Goal: Information Seeking & Learning: Compare options

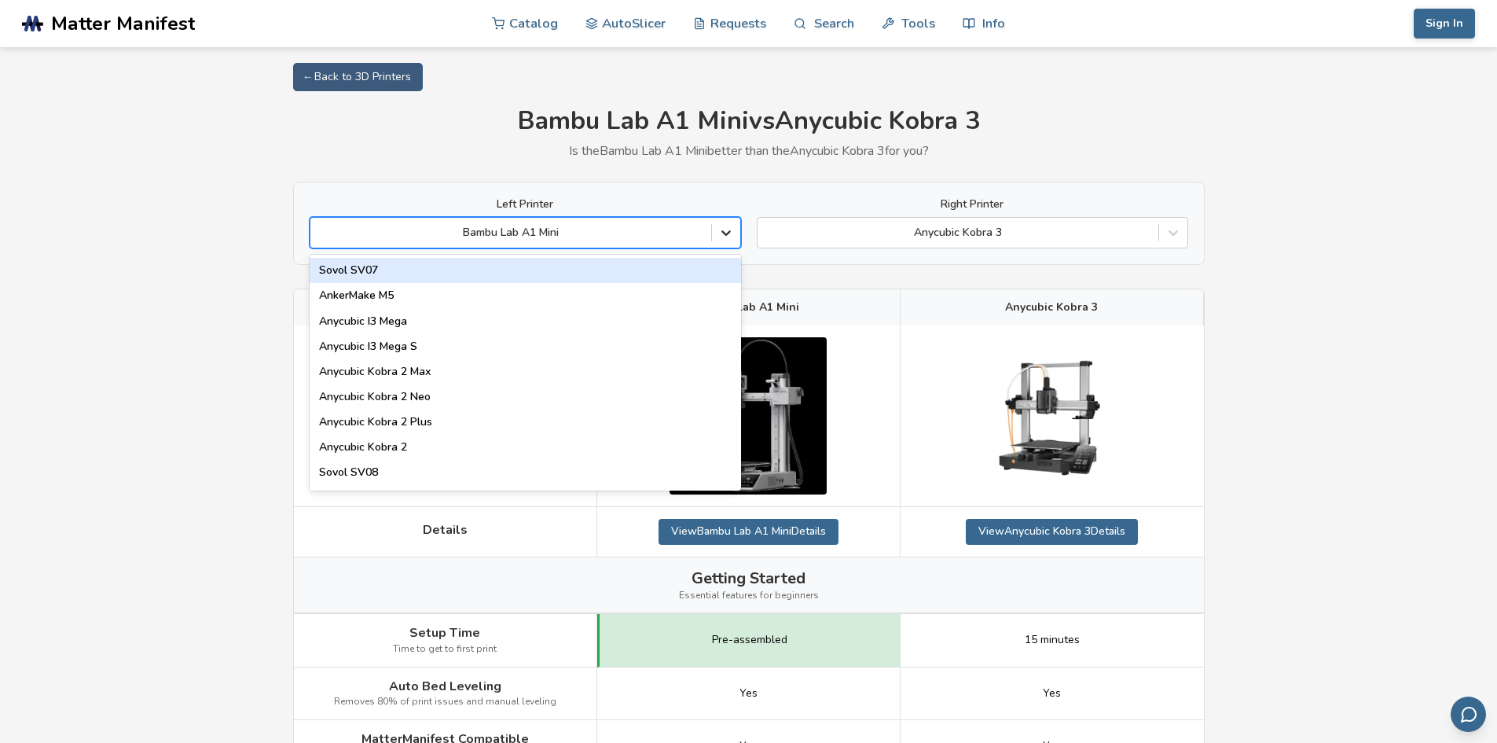
click at [723, 240] on icon at bounding box center [726, 233] width 16 height 16
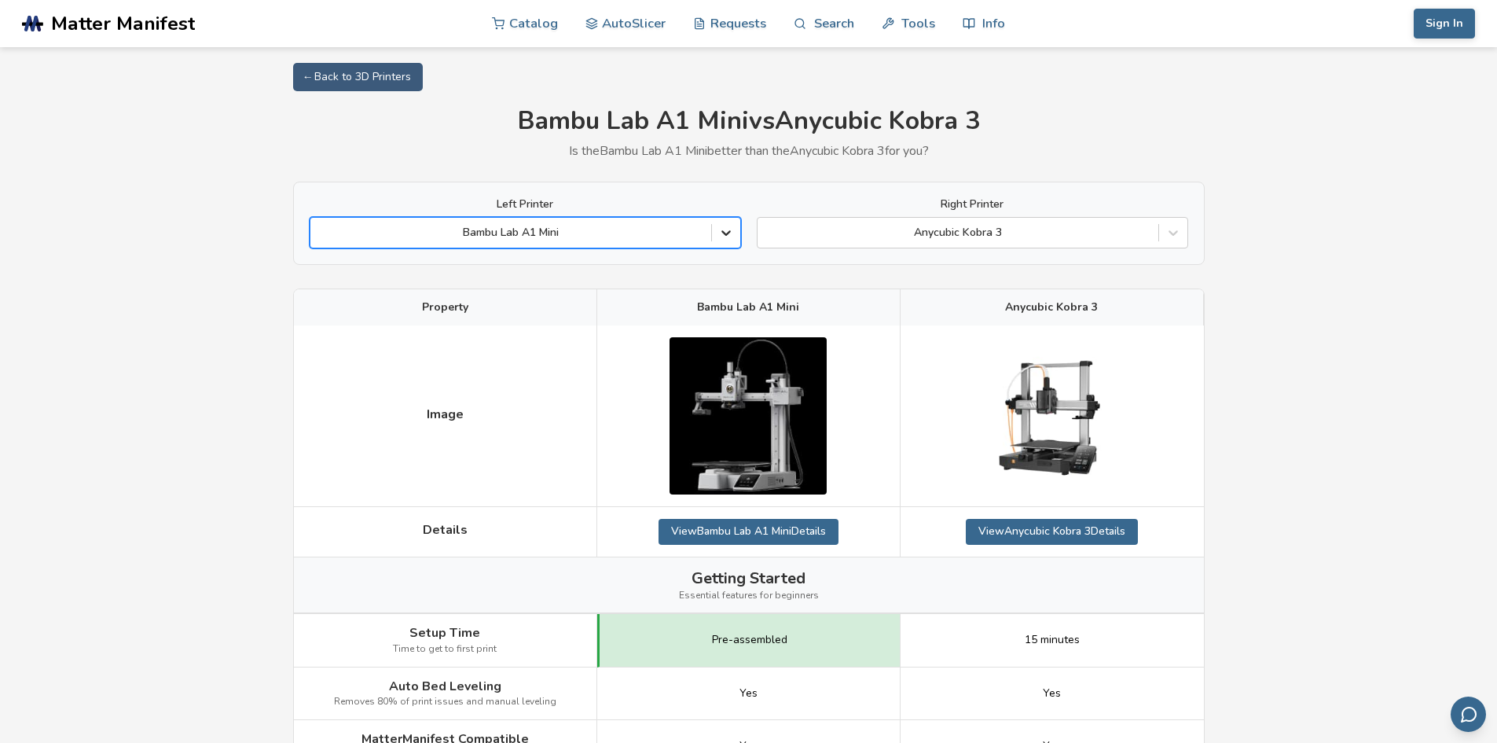
click at [723, 240] on icon at bounding box center [726, 233] width 16 height 16
click at [578, 224] on div "Bambu Lab A1 Mini" at bounding box center [510, 233] width 401 height 22
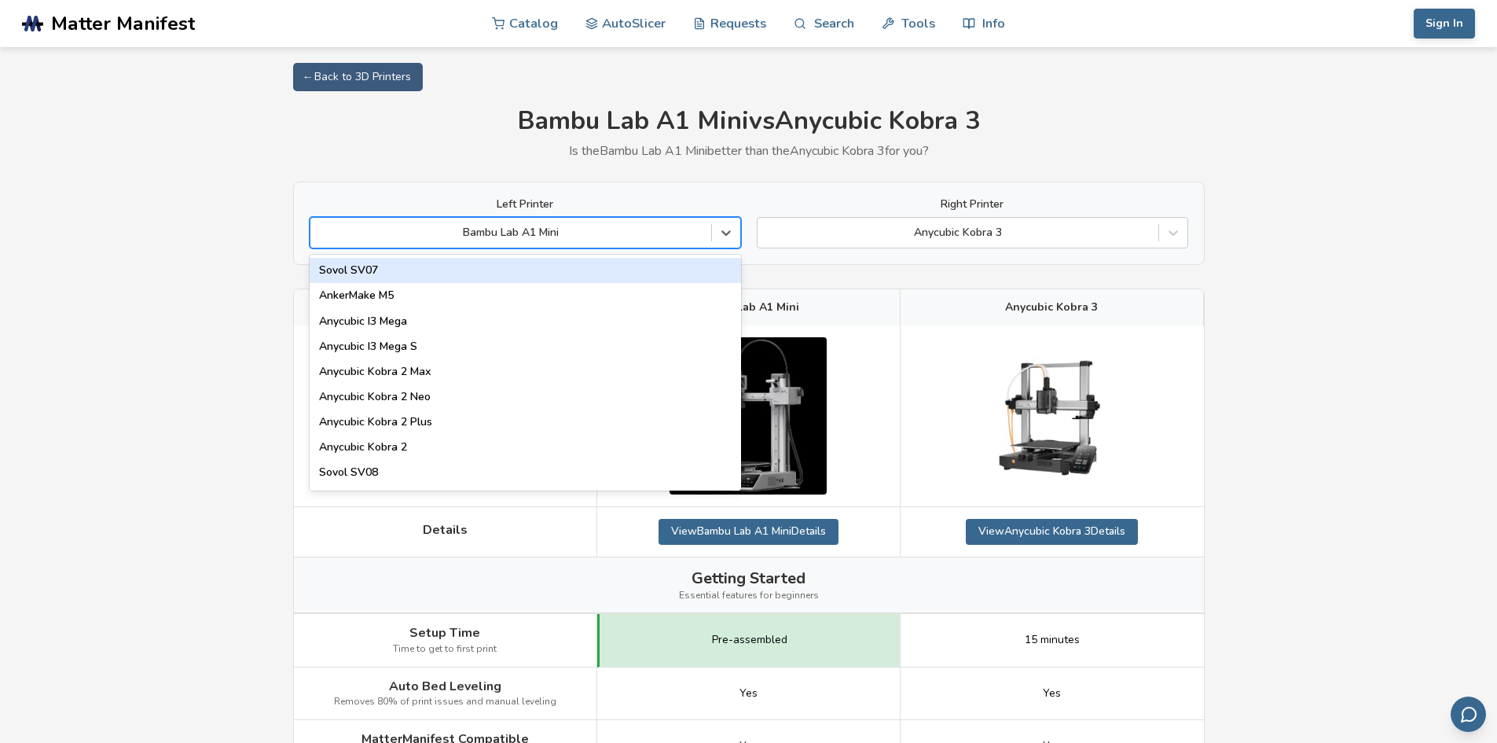
click at [578, 224] on div "Bambu Lab A1 Mini" at bounding box center [510, 233] width 401 height 22
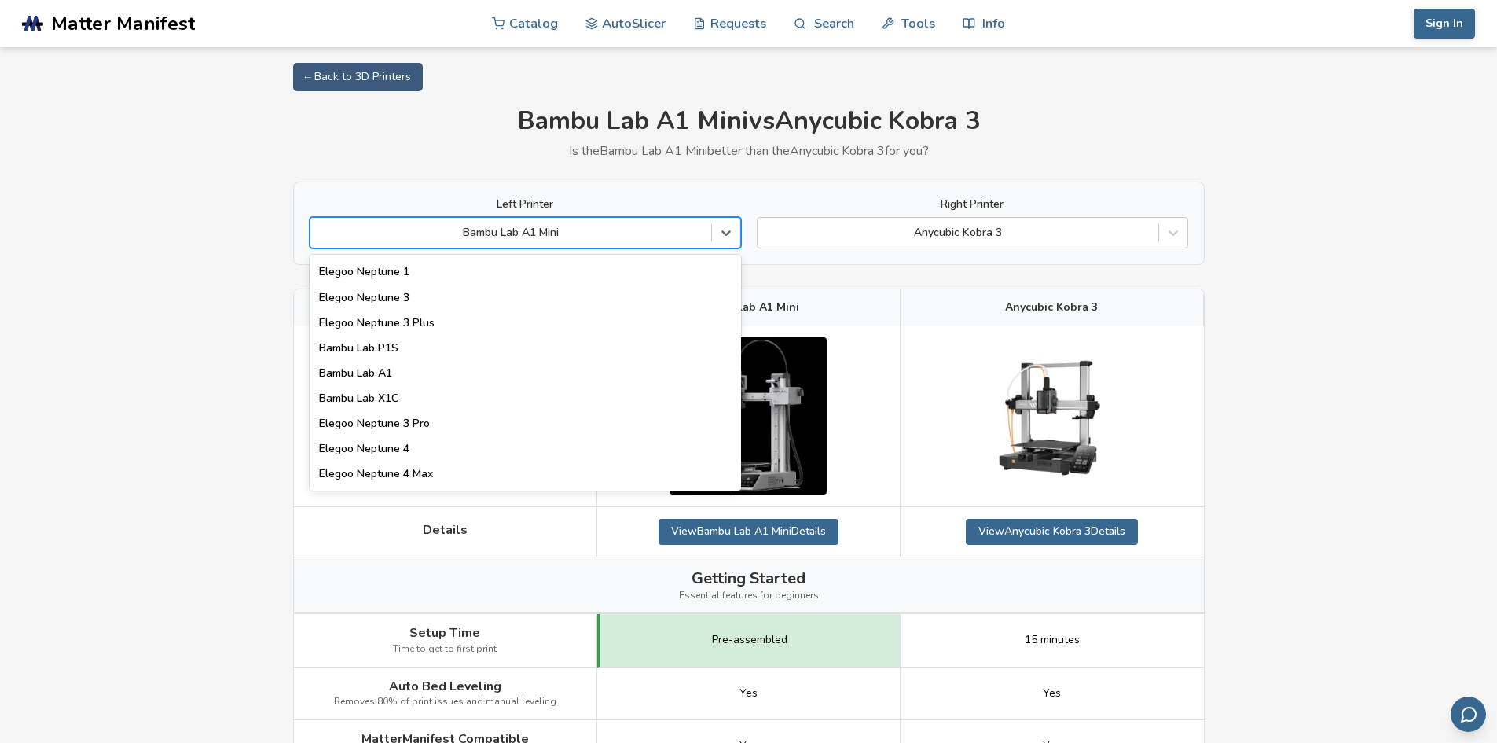
scroll to position [994, 0]
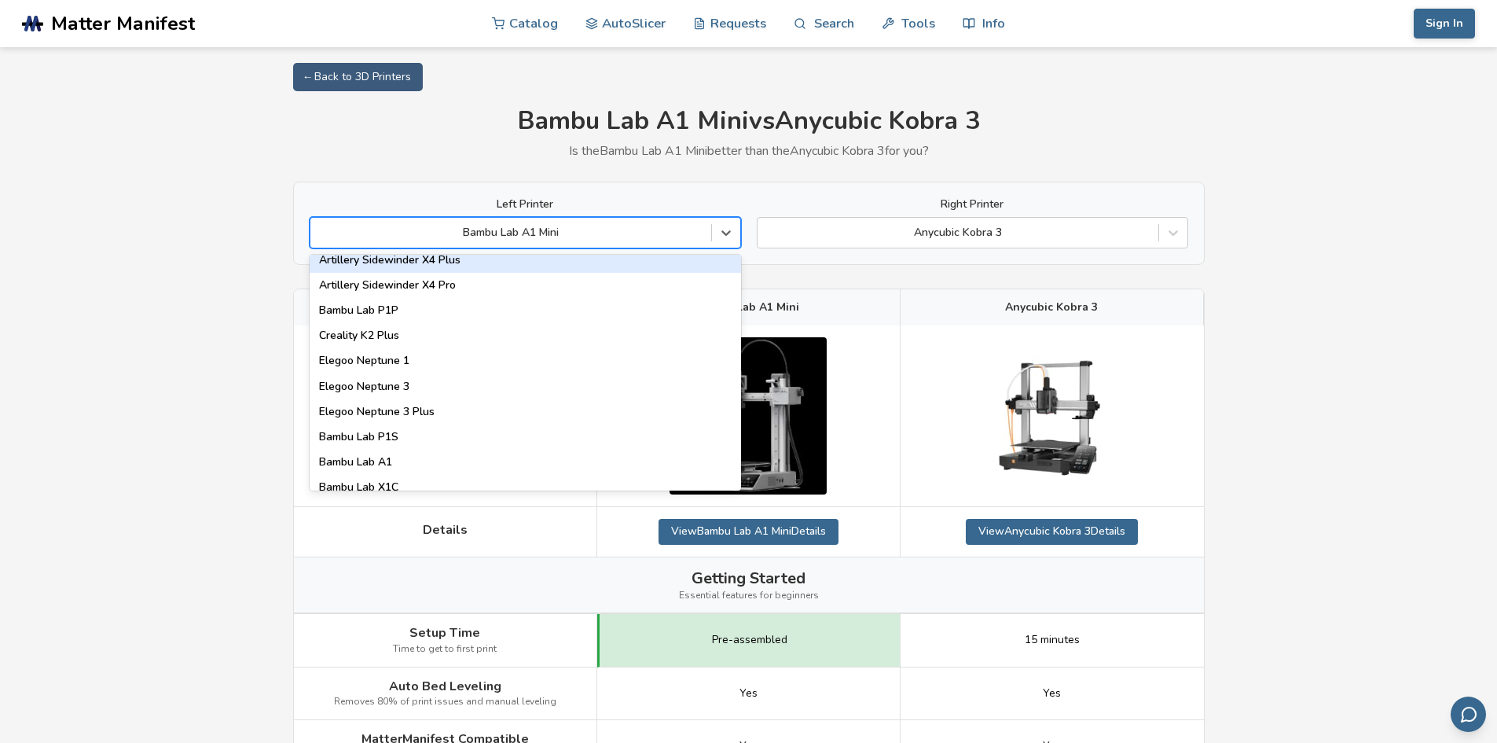
click at [571, 240] on div at bounding box center [510, 233] width 385 height 16
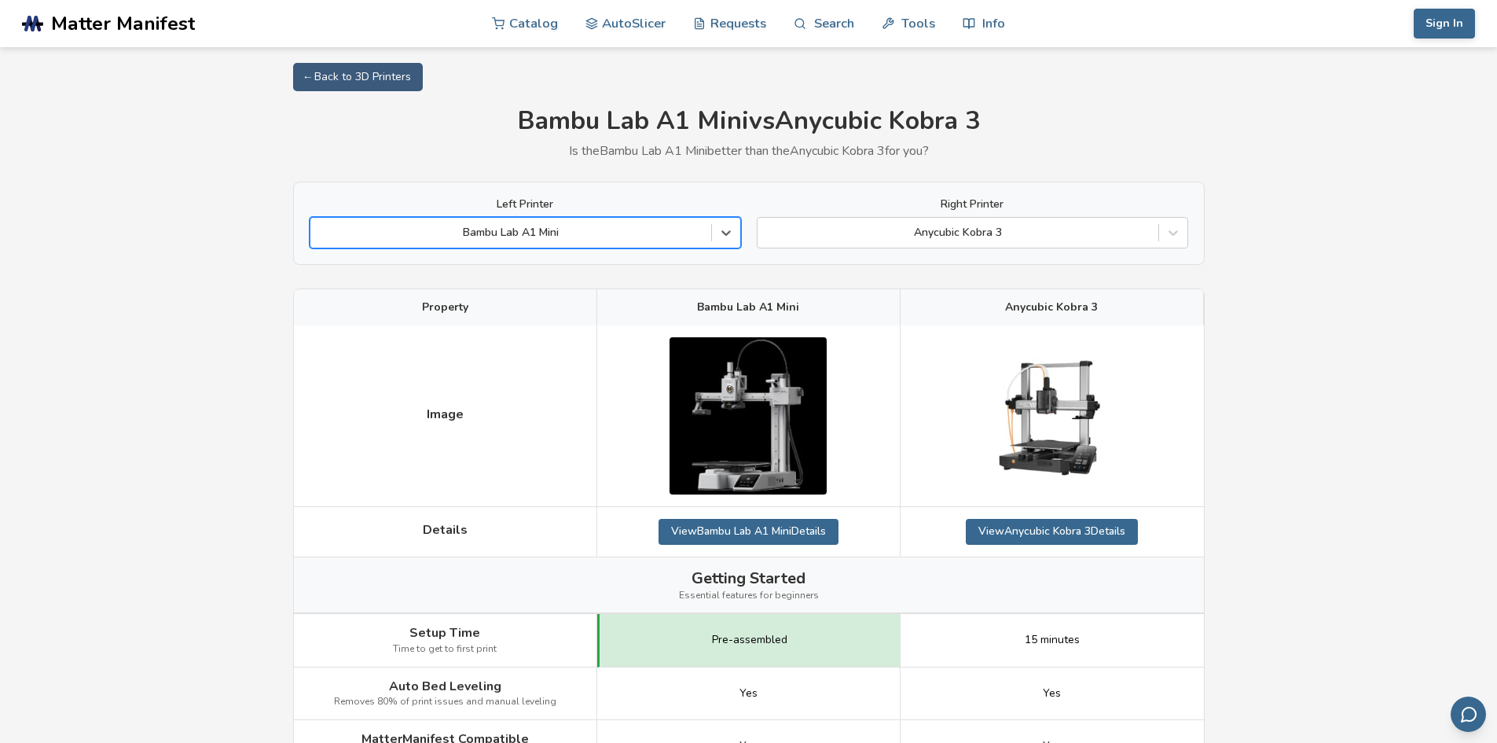
click at [571, 240] on div at bounding box center [510, 233] width 385 height 16
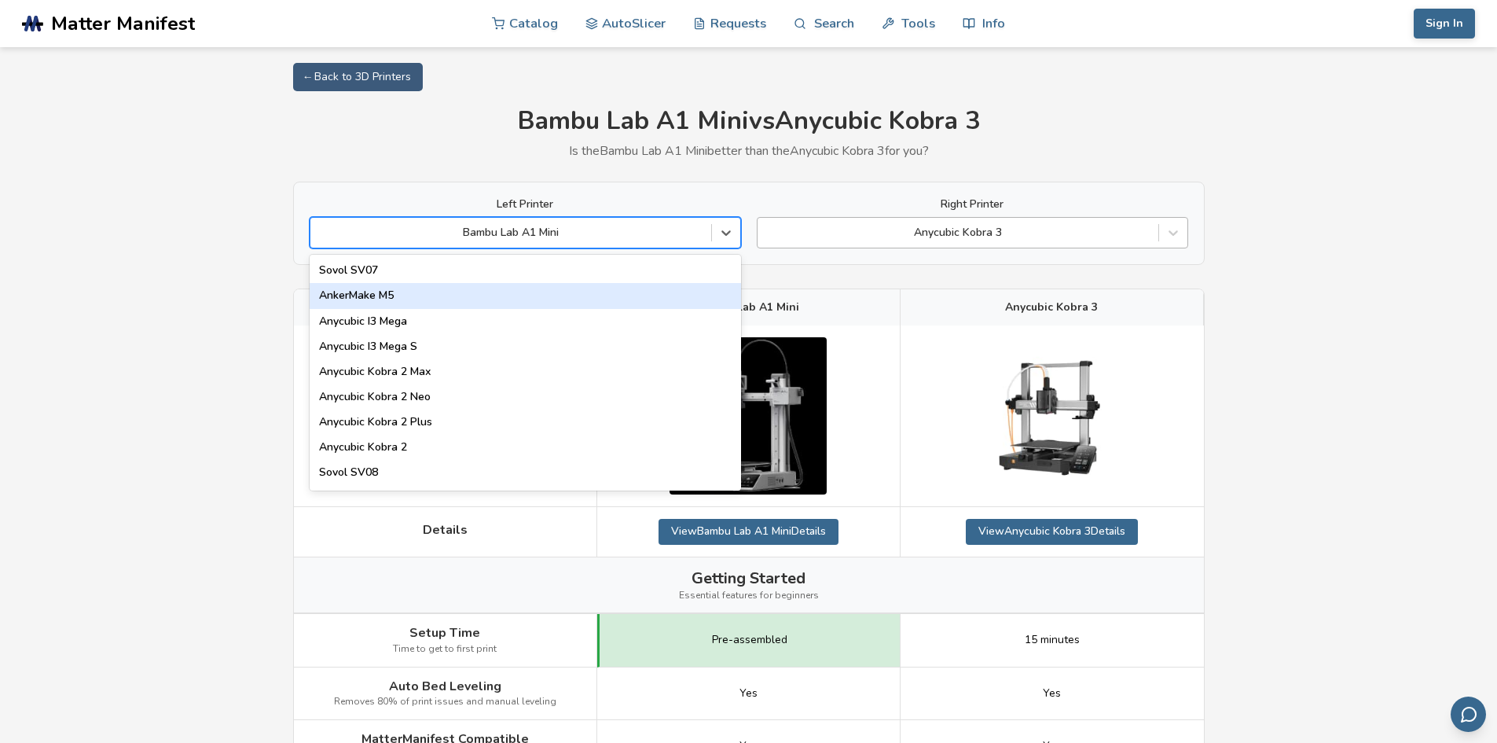
click at [1063, 241] on div at bounding box center [958, 233] width 385 height 16
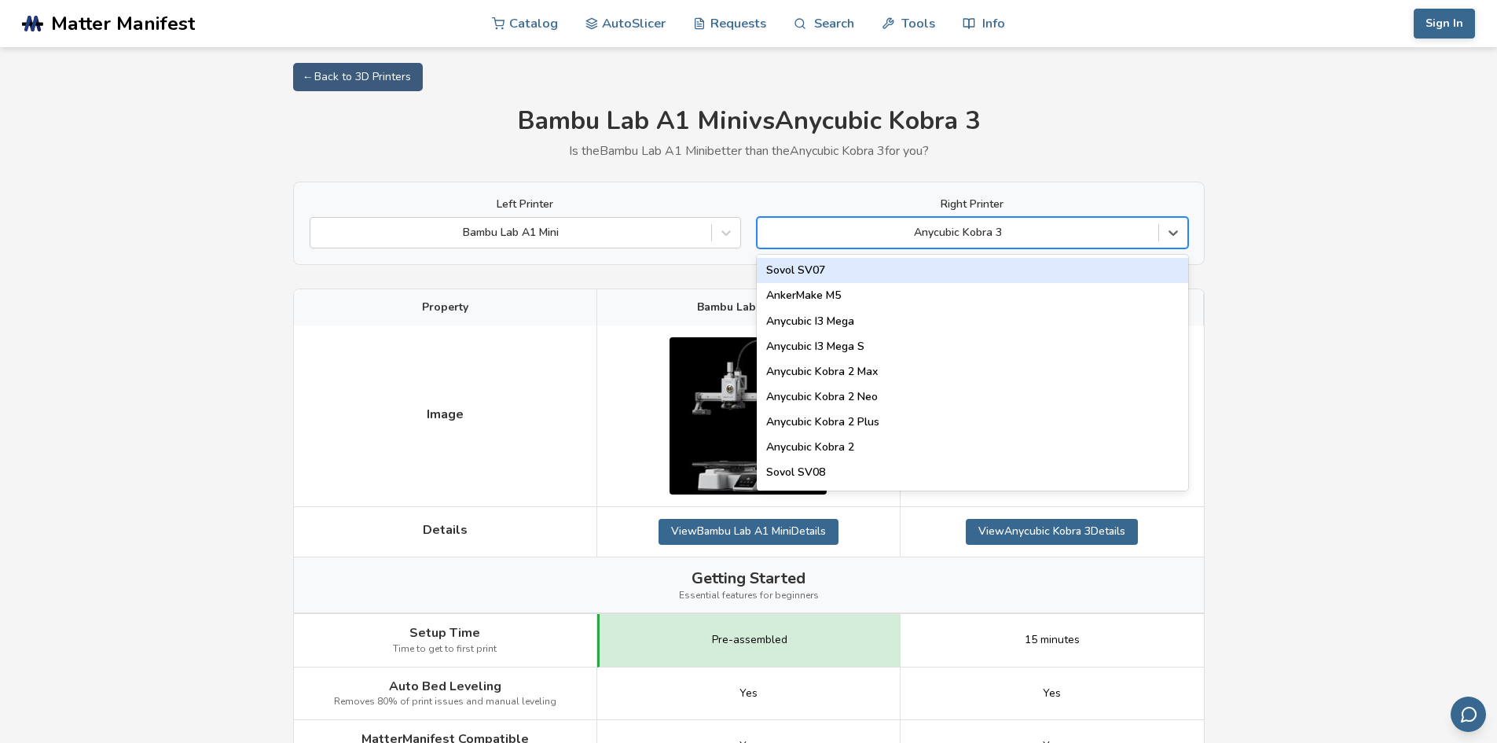
click at [1063, 241] on div at bounding box center [958, 233] width 385 height 16
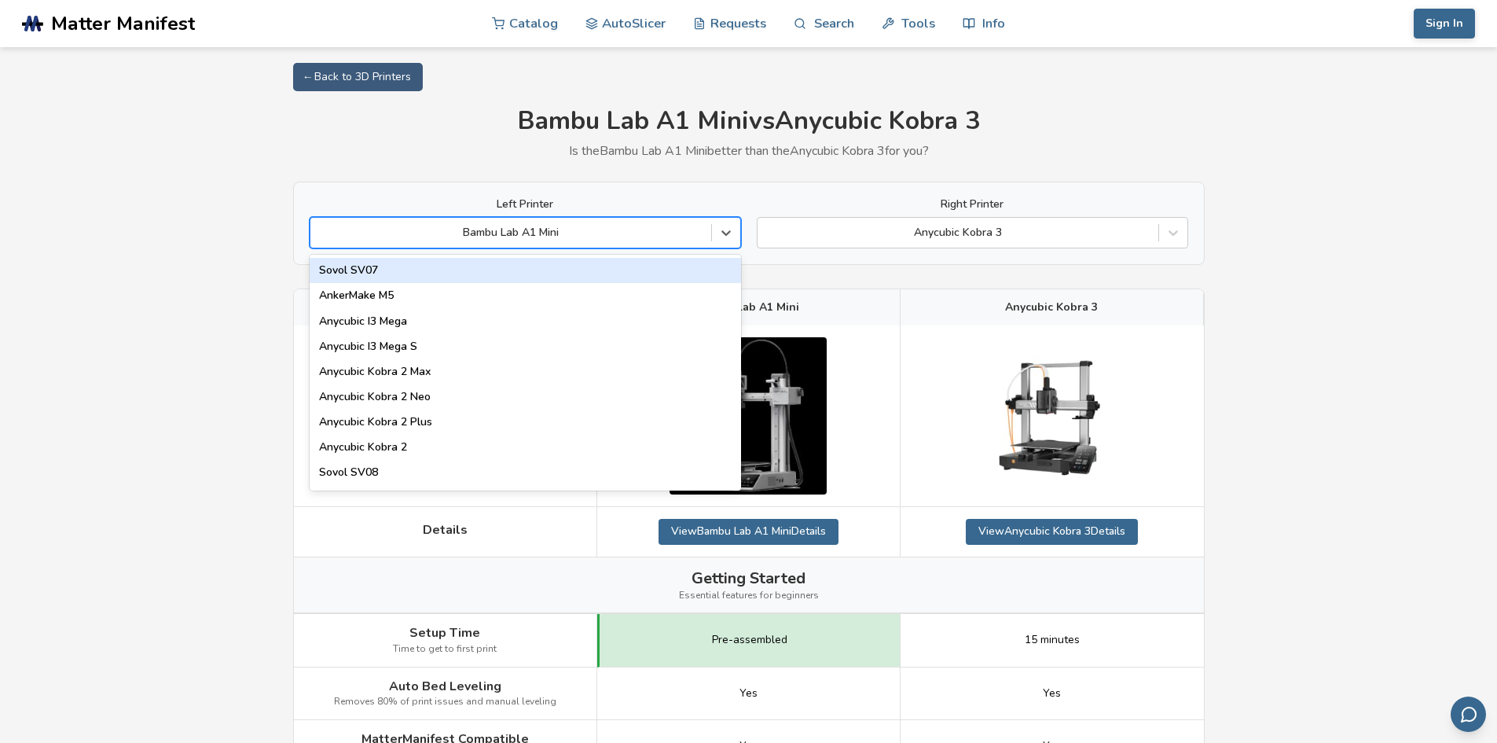
click at [626, 241] on div "Bambu Lab A1 Mini" at bounding box center [510, 233] width 401 height 22
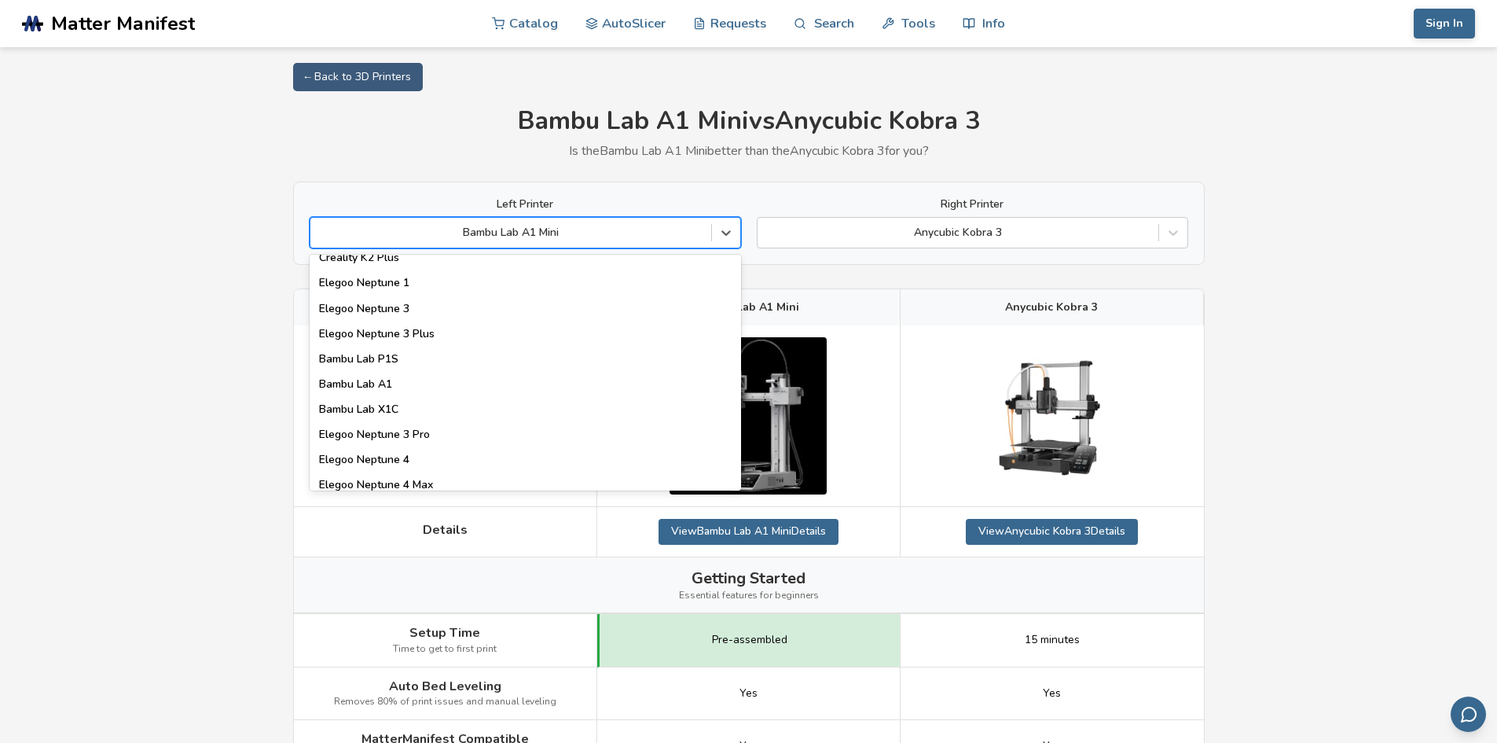
scroll to position [1100, 0]
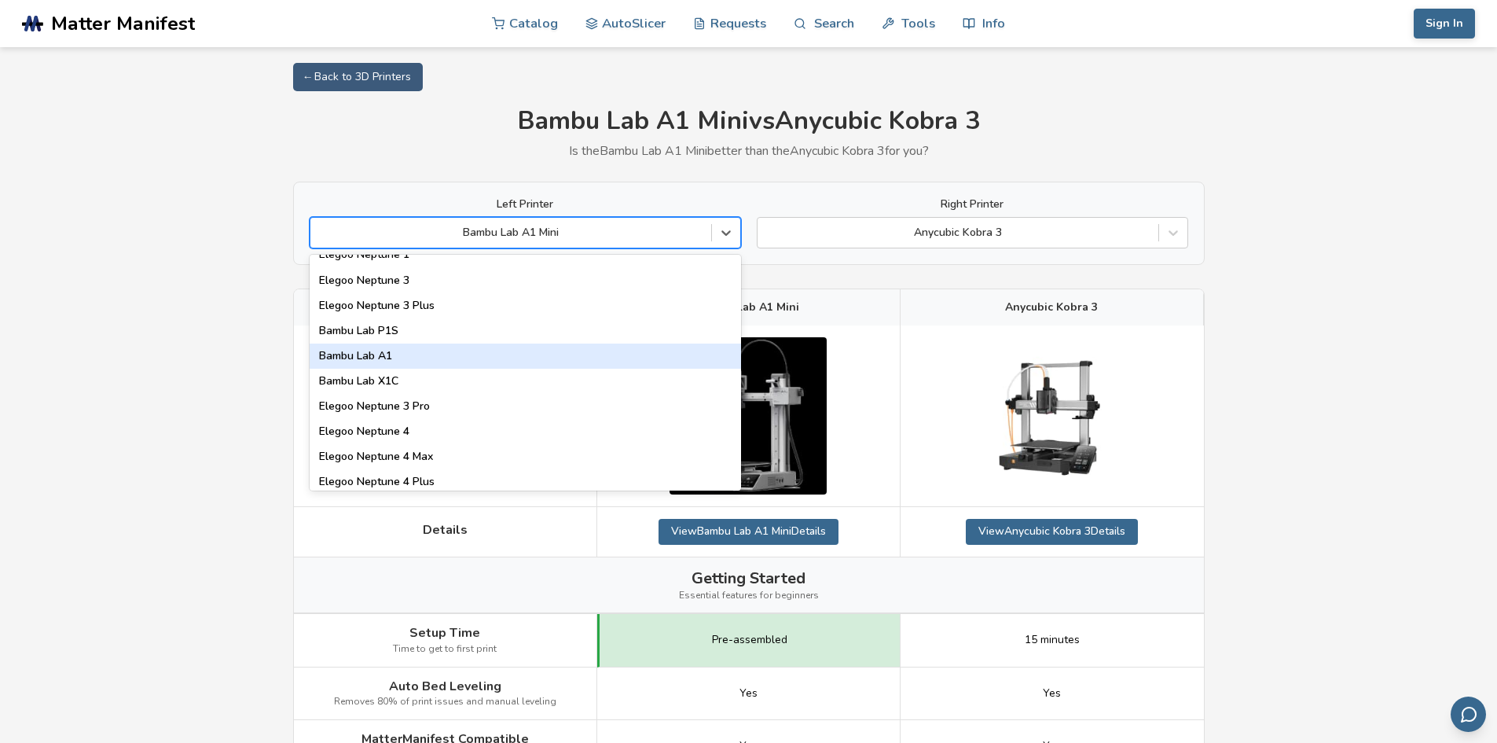
click at [561, 361] on div "Bambu Lab A1" at bounding box center [525, 355] width 431 height 25
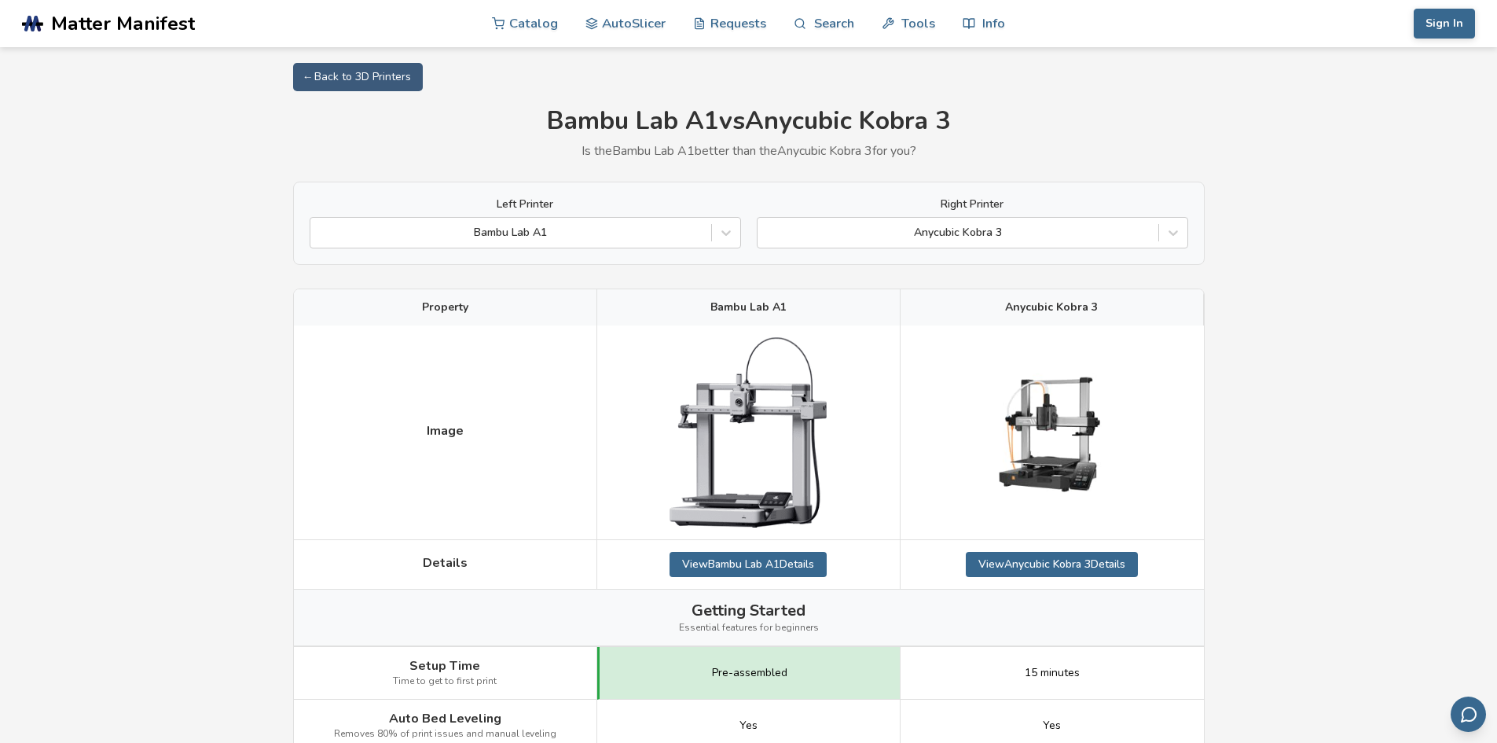
click at [1061, 306] on span "Anycubic Kobra 3" at bounding box center [1051, 307] width 93 height 13
copy span "Anycubic Kobra 3"
